Goal: Subscribe to service/newsletter

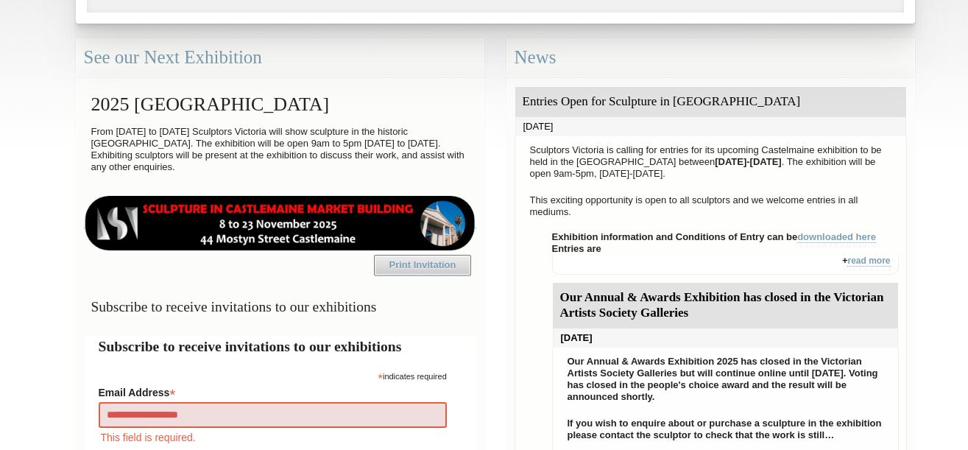
type input "**********"
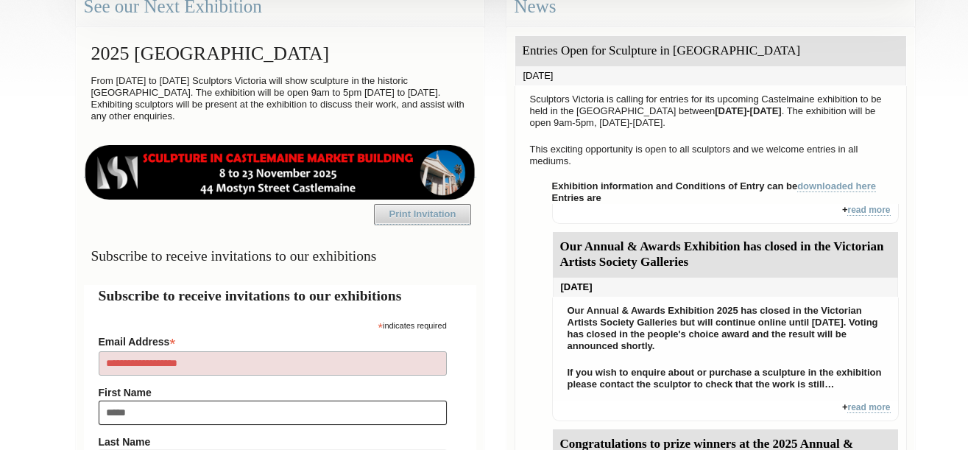
type input "*****"
type input "****"
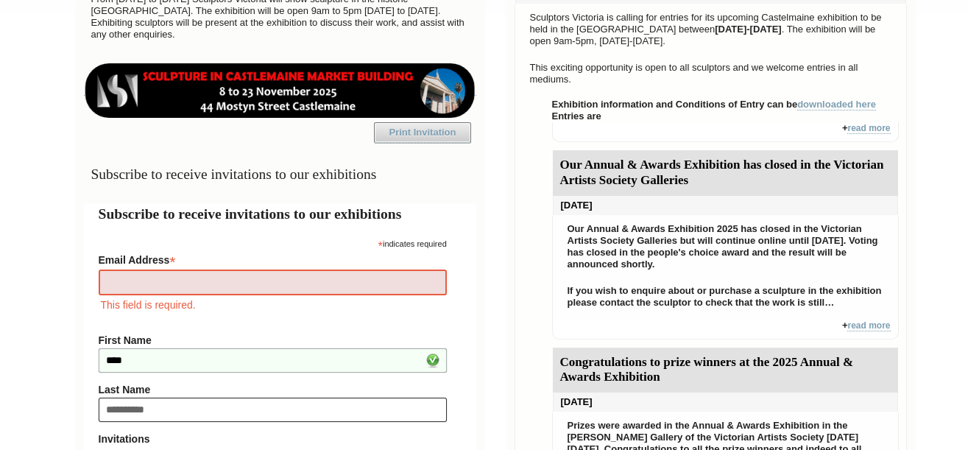
type input "**********"
